Goal: Task Accomplishment & Management: Use online tool/utility

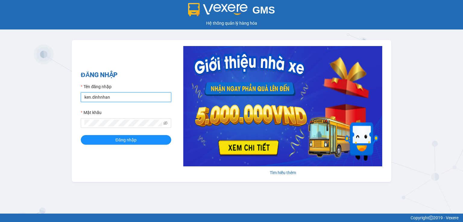
click at [133, 93] on input "ken.dinhnhan" at bounding box center [126, 98] width 90 height 10
type input "k"
type input "nuong.dinhnhan"
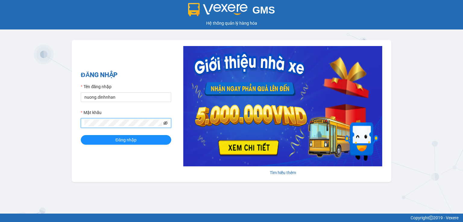
click at [165, 124] on icon "eye-invisible" at bounding box center [165, 123] width 4 height 4
click at [98, 143] on button "Đăng nhập" at bounding box center [126, 140] width 90 height 10
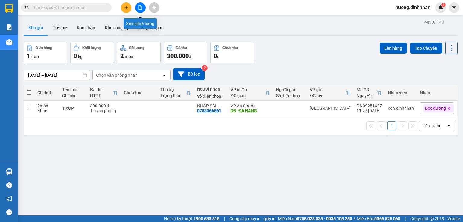
click at [141, 5] on icon "file-add" at bounding box center [140, 7] width 4 height 4
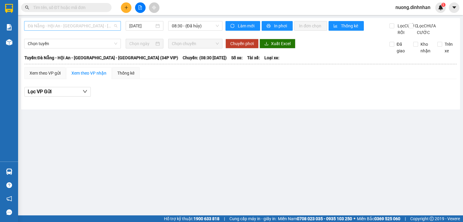
click at [48, 28] on span "Đà Nẵng - Hội An - [GEOGRAPHIC_DATA] - [GEOGRAPHIC_DATA] (34P VIP)" at bounding box center [73, 25] width 90 height 9
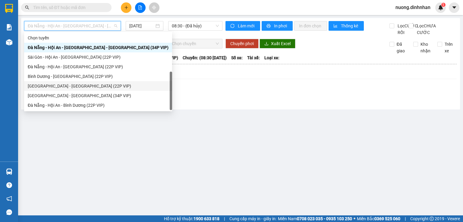
scroll to position [10, 0]
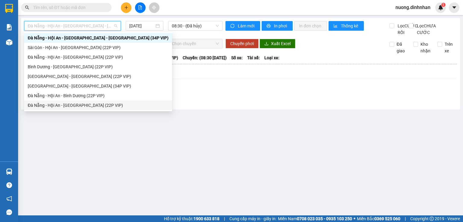
click at [102, 108] on div "Đà Nẵng - Hội An - Sài Gòn (22P VIP)" at bounding box center [98, 105] width 141 height 7
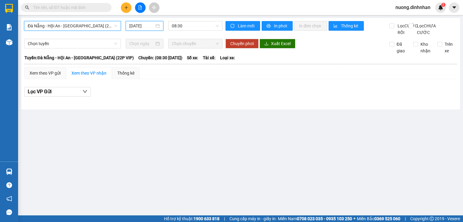
click at [151, 25] on input "13/09/2025" at bounding box center [141, 26] width 25 height 7
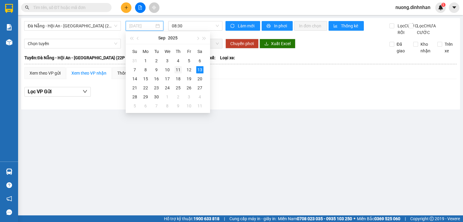
click at [178, 70] on div "11" at bounding box center [178, 69] width 7 height 7
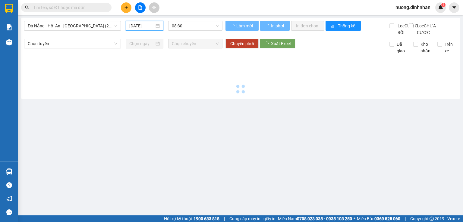
type input "11/09/2025"
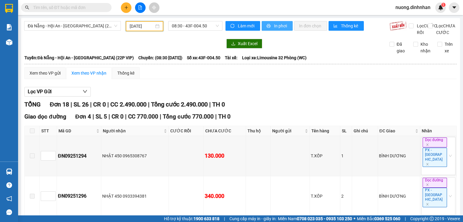
click at [280, 28] on span "In phơi" at bounding box center [281, 26] width 14 height 7
click at [210, 27] on span "08:30 - 43F-004.50" at bounding box center [195, 25] width 47 height 9
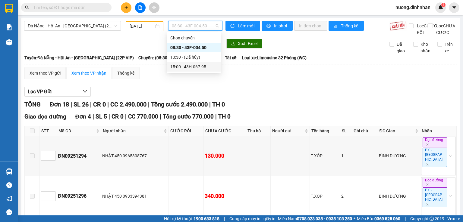
click at [205, 69] on div "15:00 - 43H-067.95" at bounding box center [193, 67] width 47 height 7
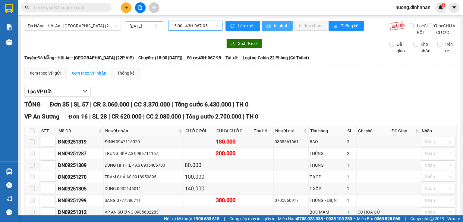
click at [281, 29] on button "In phơi" at bounding box center [277, 26] width 31 height 10
click at [78, 26] on span "Đà Nẵng - Hội An - Sài Gòn (22P VIP)" at bounding box center [73, 25] width 90 height 9
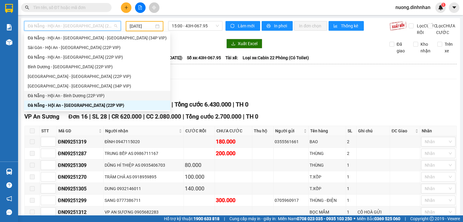
click at [106, 98] on div "Đà Nẵng - Hội An - Bình Dương (22P VIP)" at bounding box center [97, 96] width 139 height 7
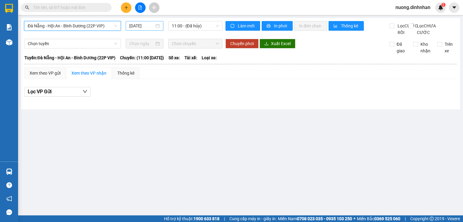
click at [148, 26] on input "13/09/2025" at bounding box center [141, 26] width 25 height 7
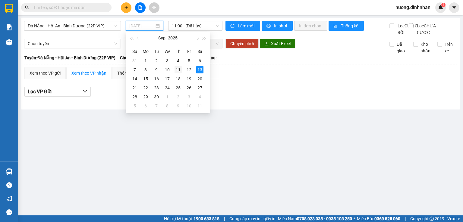
click at [178, 71] on div "11" at bounding box center [178, 69] width 7 height 7
type input "11/09/2025"
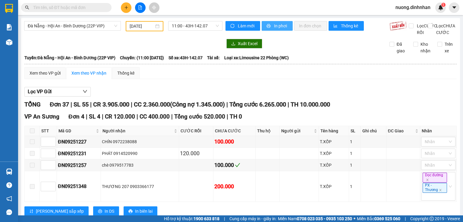
click at [276, 29] on span "In phơi" at bounding box center [281, 26] width 14 height 7
click at [209, 27] on span "11:00 - 43H-142.07" at bounding box center [195, 25] width 47 height 9
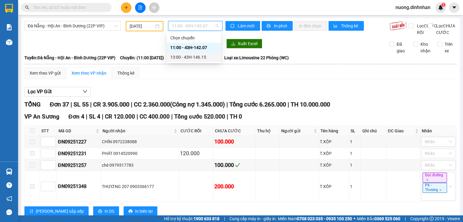
click at [202, 58] on div "13:00 - 43H-146.15" at bounding box center [193, 57] width 47 height 7
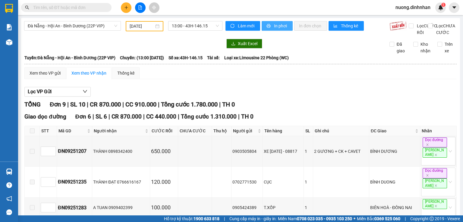
click at [281, 28] on span "In phơi" at bounding box center [281, 26] width 14 height 7
click at [214, 24] on span "13:00 - 43H-146.15" at bounding box center [195, 25] width 47 height 9
click at [282, 109] on div "TỔNG Đơn 9 | SL 10 | CR 870.000 | CC 910.000 | Tổng cước 1.780.000 | TH 0" at bounding box center [240, 104] width 432 height 9
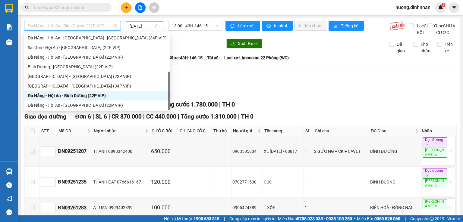
click at [99, 28] on span "Đà Nẵng - Hội An - Bình Dương (22P VIP)" at bounding box center [73, 25] width 90 height 9
click at [87, 35] on div "Đà Nẵng - Hội An - Sài Gòn - Bình Dương (34P VIP)" at bounding box center [97, 38] width 139 height 7
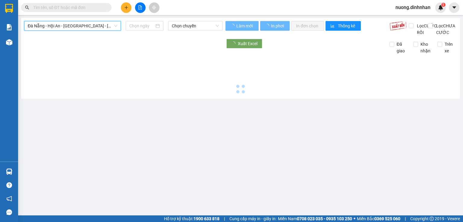
type input "13/09/2025"
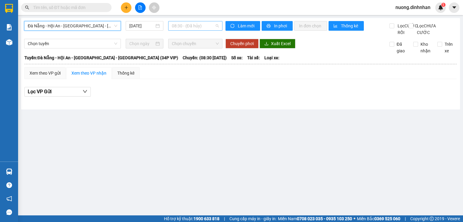
click at [205, 28] on span "08:30 - (Đã hủy)" at bounding box center [195, 25] width 47 height 9
click at [77, 27] on span "Đà Nẵng - Hội An - Sài Gòn - Bình Dương (34P VIP)" at bounding box center [73, 25] width 90 height 9
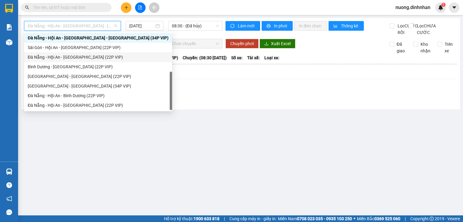
click at [74, 57] on div "Đà Nẵng - Hội An - Sài Gòn (22P VIP)" at bounding box center [98, 57] width 141 height 7
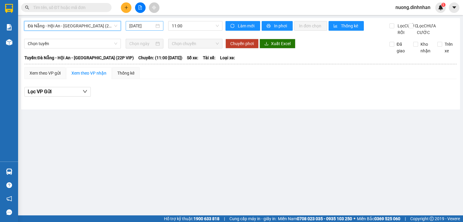
click at [154, 28] on div "13/09/2025" at bounding box center [144, 26] width 30 height 7
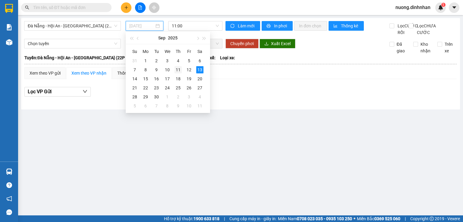
click at [179, 73] on div "11" at bounding box center [178, 69] width 7 height 7
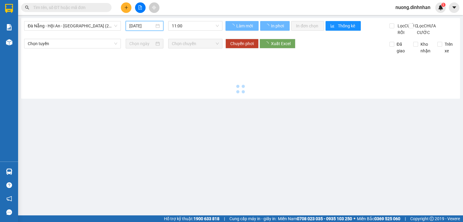
type input "11/09/2025"
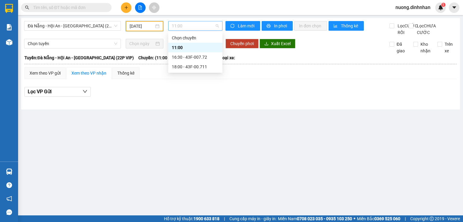
click at [216, 26] on span "11:00" at bounding box center [195, 25] width 47 height 9
click at [209, 49] on div "11:00" at bounding box center [195, 47] width 47 height 7
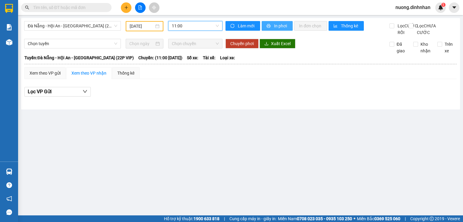
click at [281, 29] on span "In phơi" at bounding box center [281, 26] width 14 height 7
click at [189, 24] on span "11:00" at bounding box center [195, 25] width 47 height 9
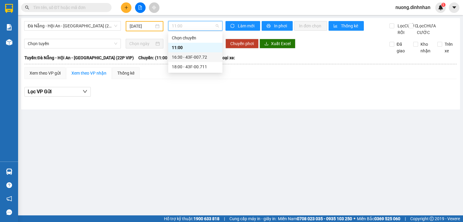
click at [199, 57] on div "16:30 - 43F-007.72" at bounding box center [195, 57] width 47 height 7
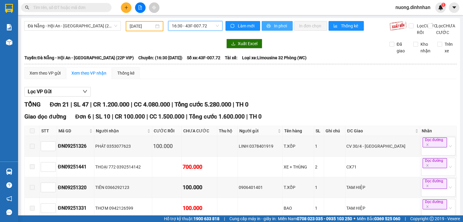
click at [281, 24] on span "In phơi" at bounding box center [281, 26] width 14 height 7
click at [212, 25] on span "16:30 - 43F-007.72" at bounding box center [195, 25] width 47 height 9
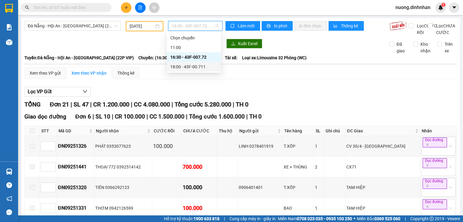
click at [206, 68] on div "18:00 - 43F-00.711" at bounding box center [193, 67] width 47 height 7
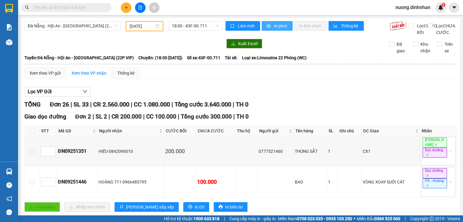
click at [276, 27] on span "In phơi" at bounding box center [281, 26] width 14 height 7
